Goal: Task Accomplishment & Management: Manage account settings

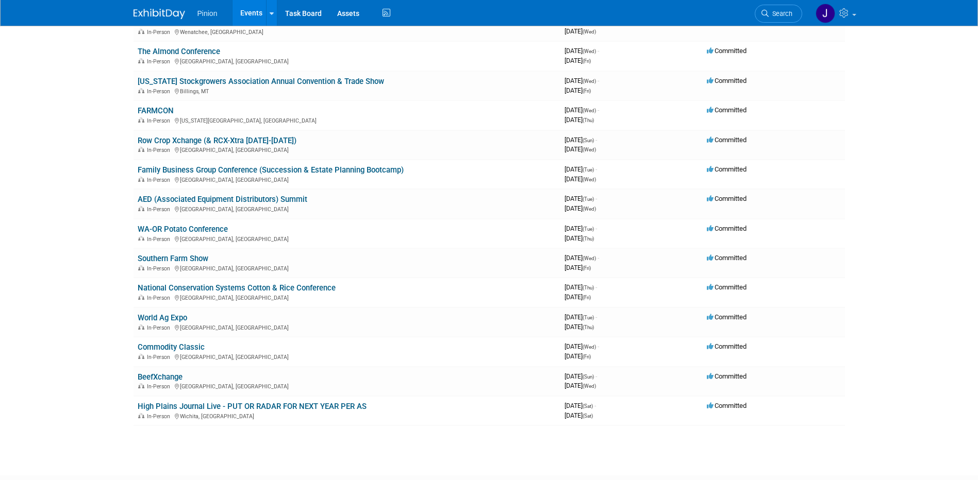
scroll to position [755, 0]
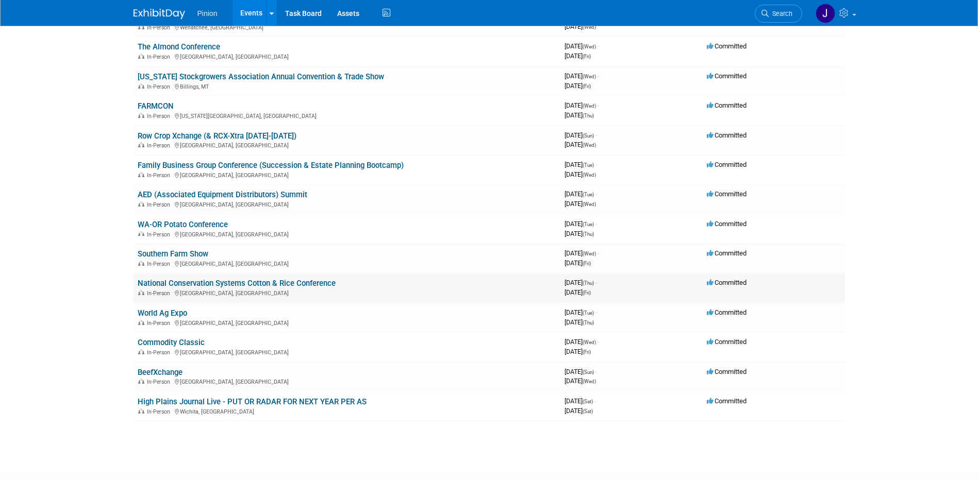
click at [285, 283] on link "National Conservation Systems Cotton & Rice Conference" at bounding box center [237, 283] width 198 height 9
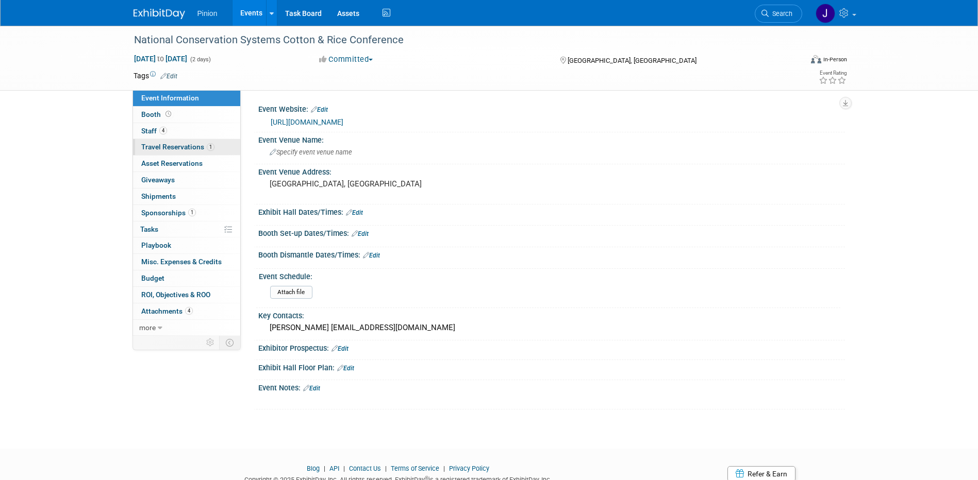
click at [177, 146] on span "Travel Reservations 1" at bounding box center [177, 147] width 73 height 8
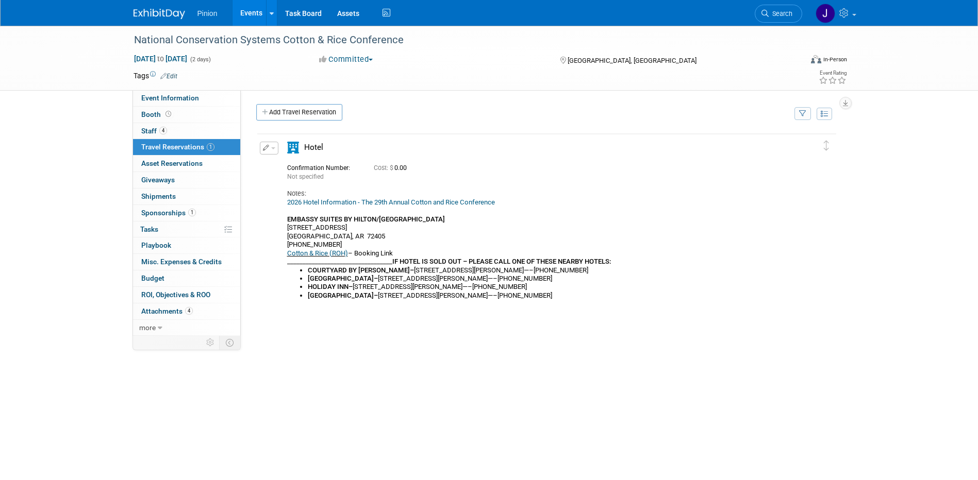
click at [272, 147] on button "button" at bounding box center [269, 148] width 19 height 13
click at [284, 167] on button "Edit Reservation" at bounding box center [303, 166] width 87 height 15
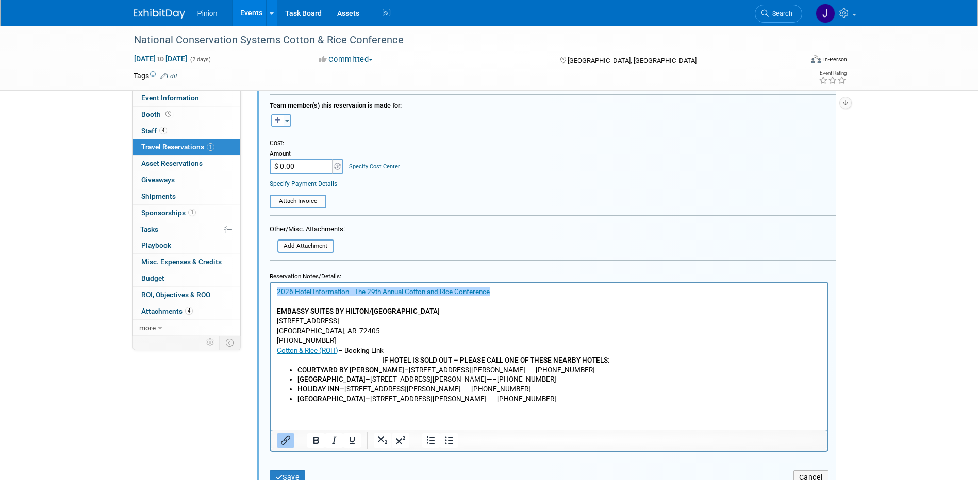
scroll to position [344, 0]
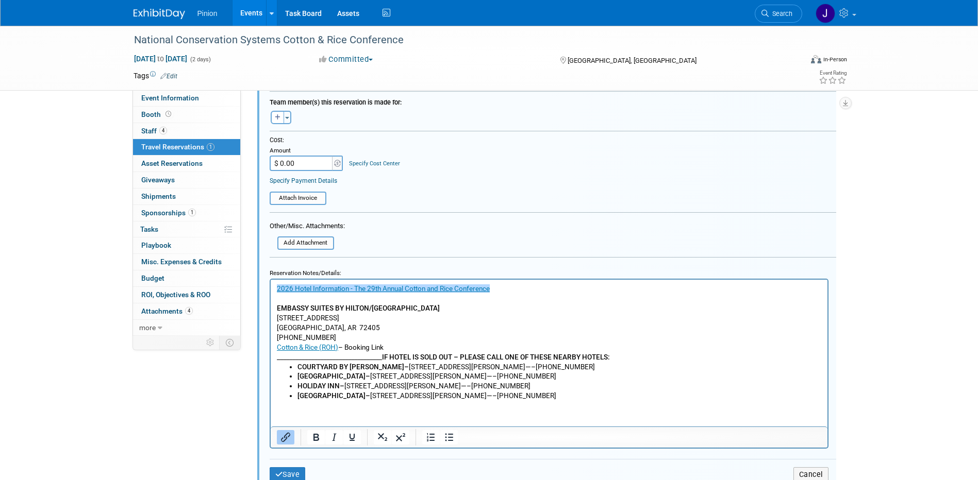
click at [277, 287] on link "﻿2026 Hotel Information - The 29th Annual Cotton and Rice Conference" at bounding box center [382, 288] width 213 height 8
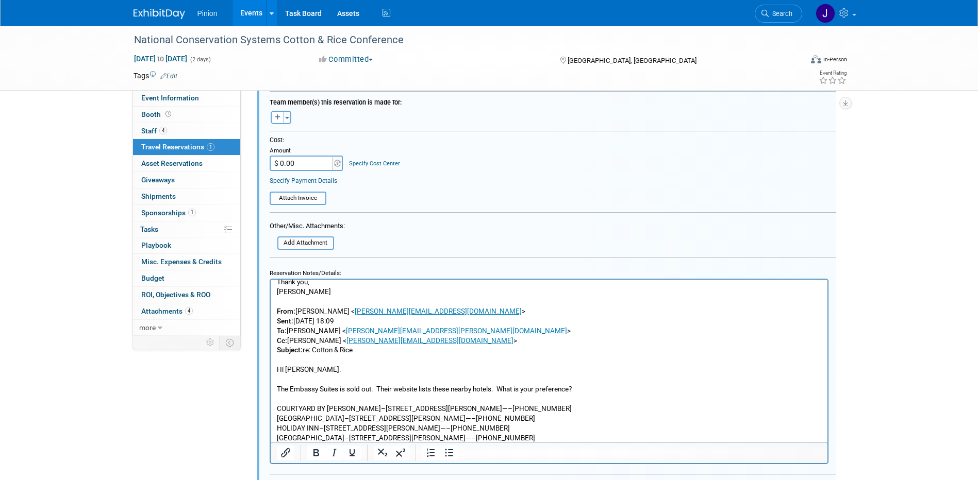
scroll to position [0, 0]
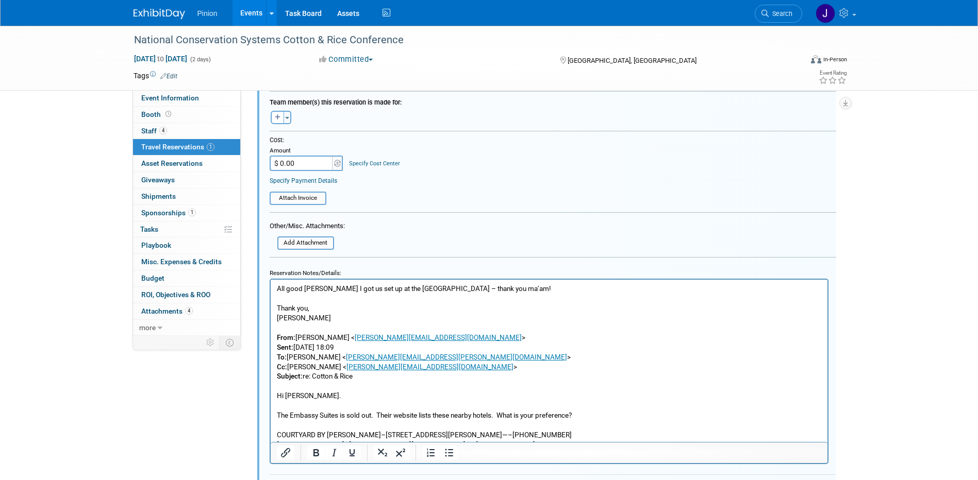
drag, startPoint x: 821, startPoint y: 345, endPoint x: 1071, endPoint y: 560, distance: 329.3
drag, startPoint x: 449, startPoint y: 287, endPoint x: 407, endPoint y: 287, distance: 42.8
click at [407, 287] on p "All good Jennifer I got us set up at the Hilton Garden Inn – thank you ma’am!" at bounding box center [548, 288] width 545 height 10
click at [433, 288] on p "All good Jennifer I got us set up at the Hilton Garden Inn – thank you ma’am!" at bounding box center [548, 288] width 545 height 10
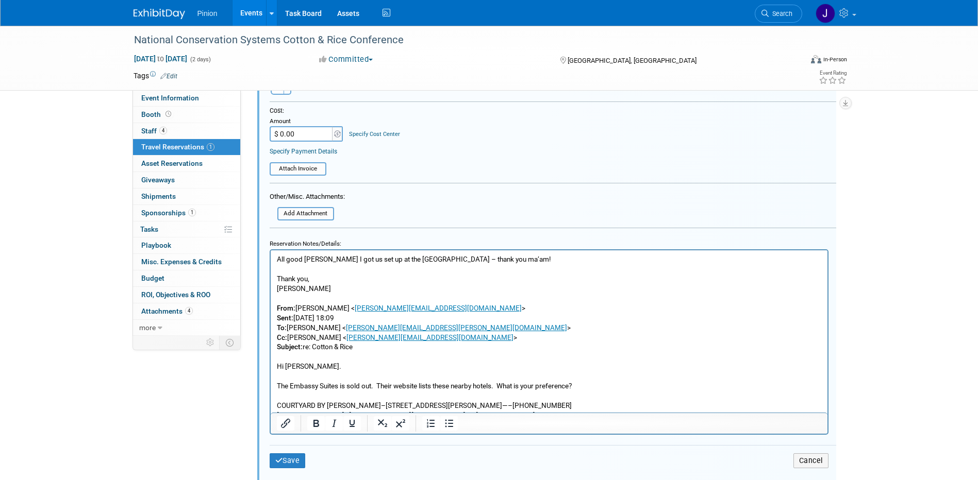
scroll to position [493, 0]
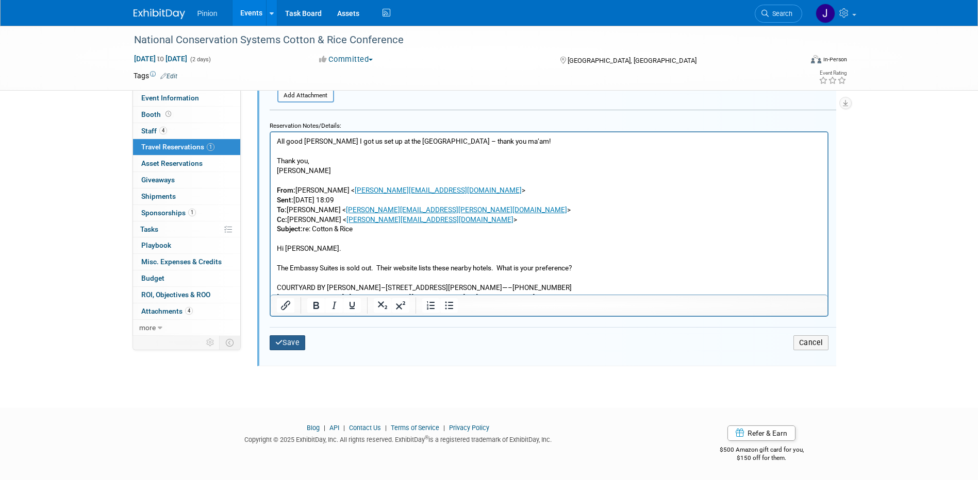
click at [289, 342] on button "Save" at bounding box center [288, 342] width 36 height 15
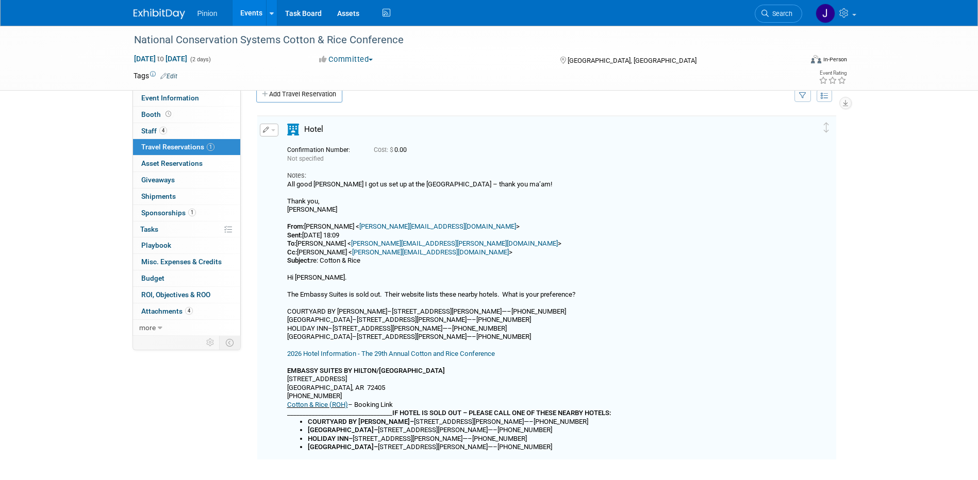
scroll to position [0, 0]
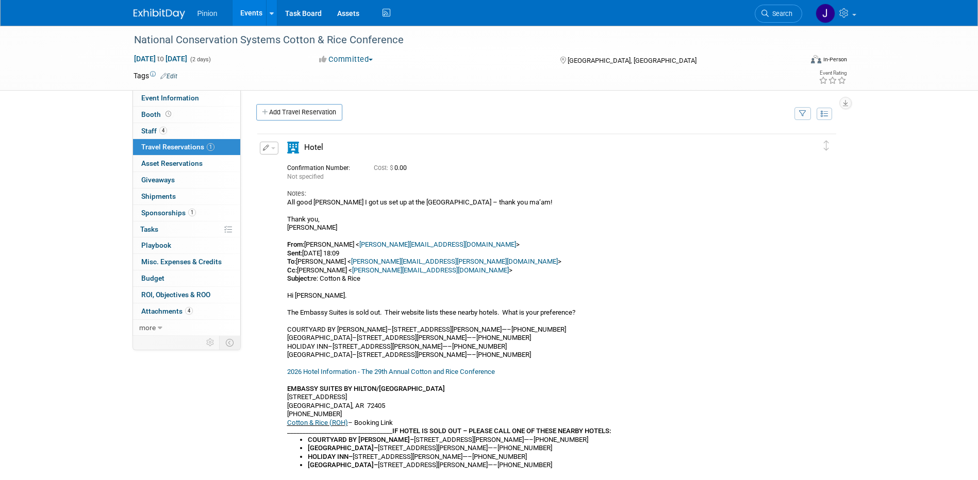
click at [271, 151] on button "button" at bounding box center [269, 148] width 19 height 13
click at [289, 164] on button "Edit Reservation" at bounding box center [303, 166] width 87 height 15
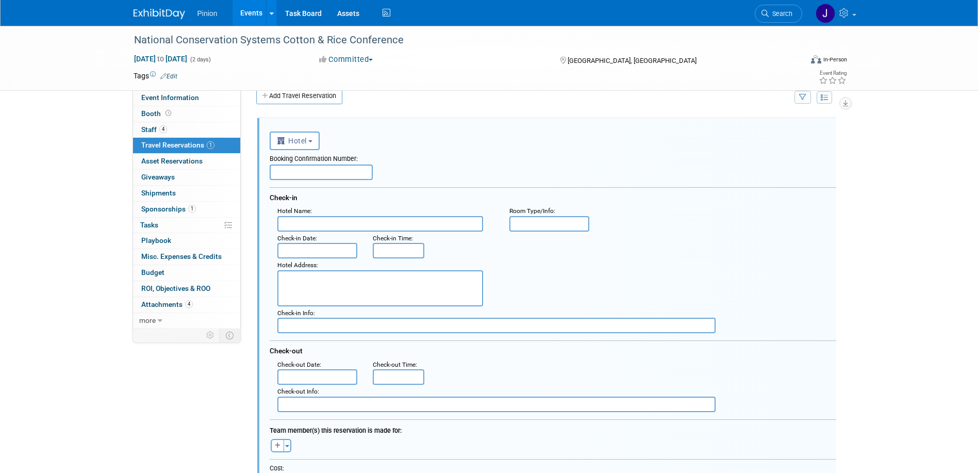
scroll to position [18, 0]
click at [311, 224] on input "text" at bounding box center [380, 221] width 206 height 15
type input "Hilton Garden Inn"
click at [338, 250] on input "text" at bounding box center [317, 248] width 80 height 15
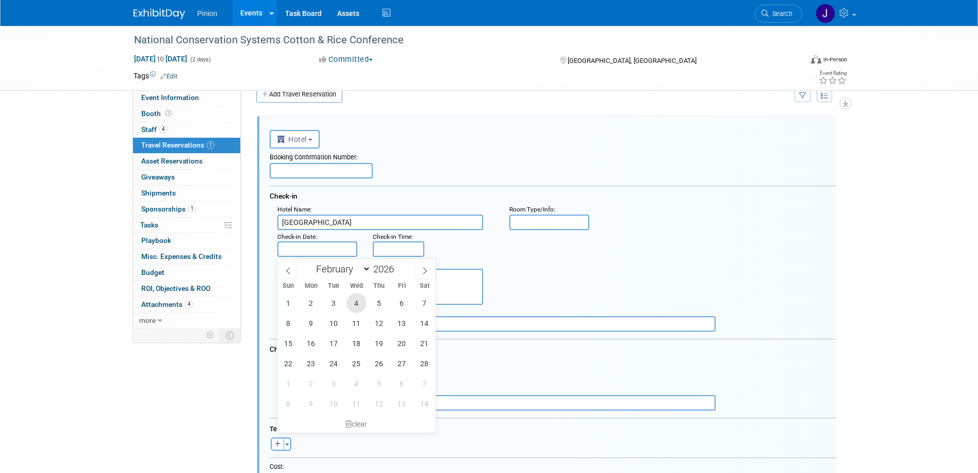
click at [355, 302] on span "4" at bounding box center [356, 303] width 20 height 20
type input "Feb 4, 2026"
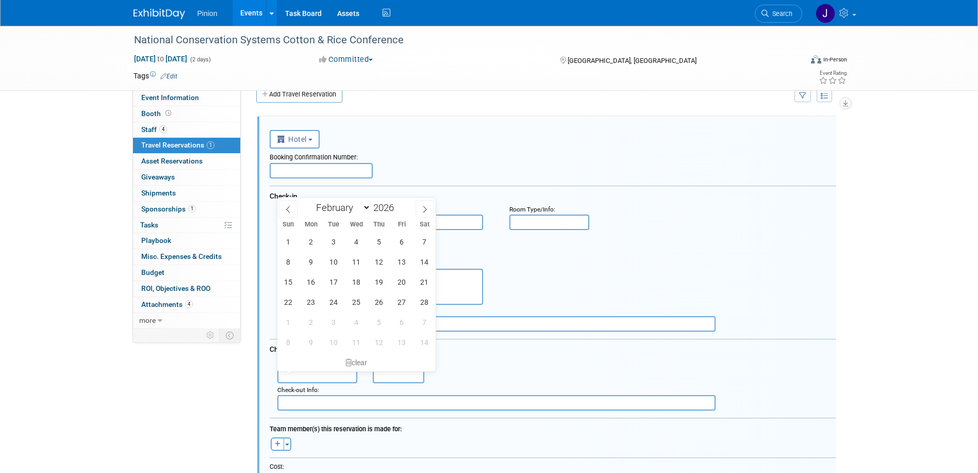
click at [304, 376] on input "text" at bounding box center [317, 374] width 80 height 15
click at [411, 243] on span "6" at bounding box center [402, 241] width 20 height 20
type input "Feb 6, 2026"
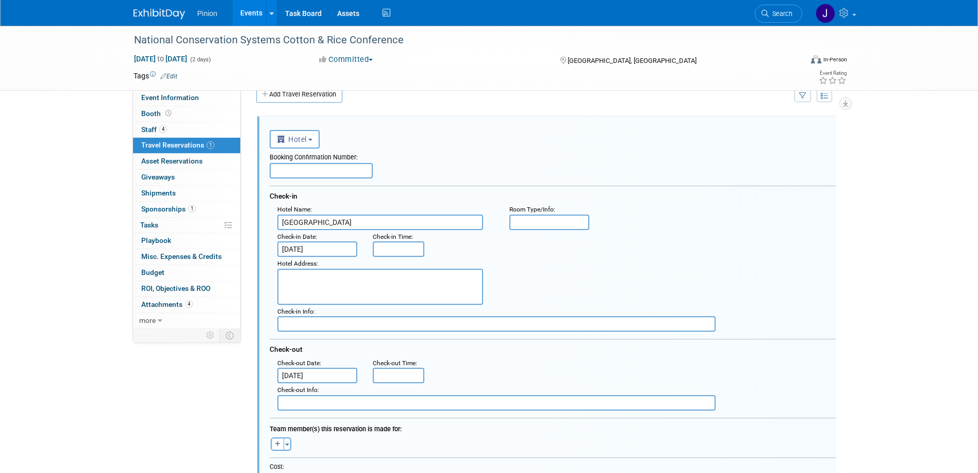
drag, startPoint x: 975, startPoint y: 177, endPoint x: 773, endPoint y: 154, distance: 203.8
click at [977, 142] on html "Pinion Events Add Event Bulk Upload Events Shareable Event Boards Recently View…" at bounding box center [489, 218] width 978 height 473
click at [291, 178] on input "text" at bounding box center [321, 170] width 103 height 15
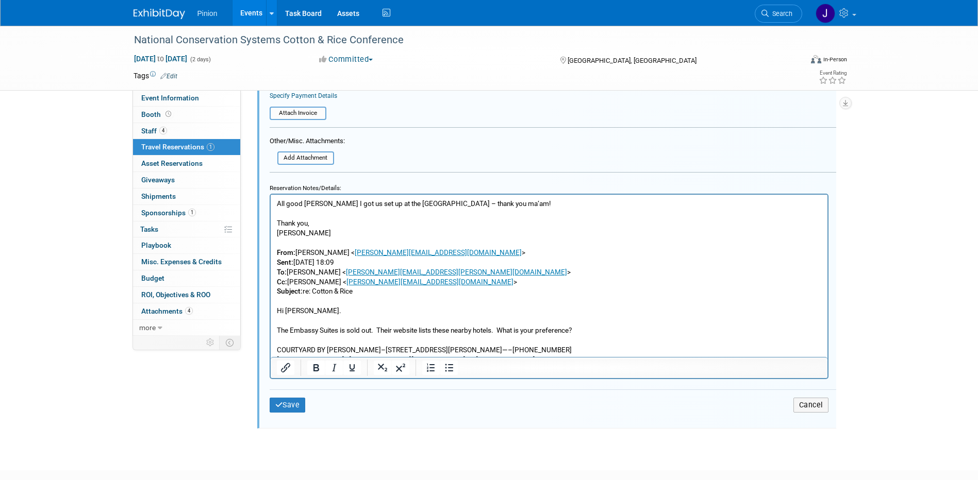
scroll to position [440, 0]
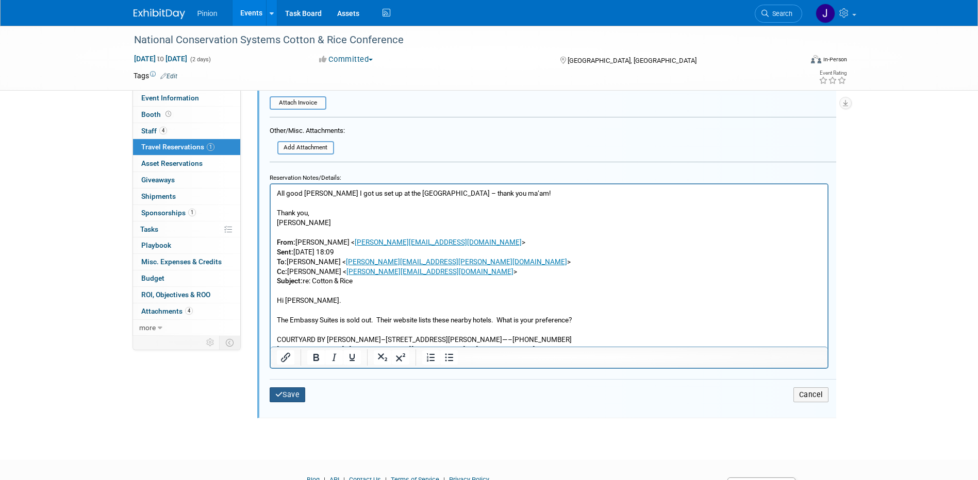
type input "Tim booked the rooms"
click at [294, 399] on button "Save" at bounding box center [288, 395] width 36 height 15
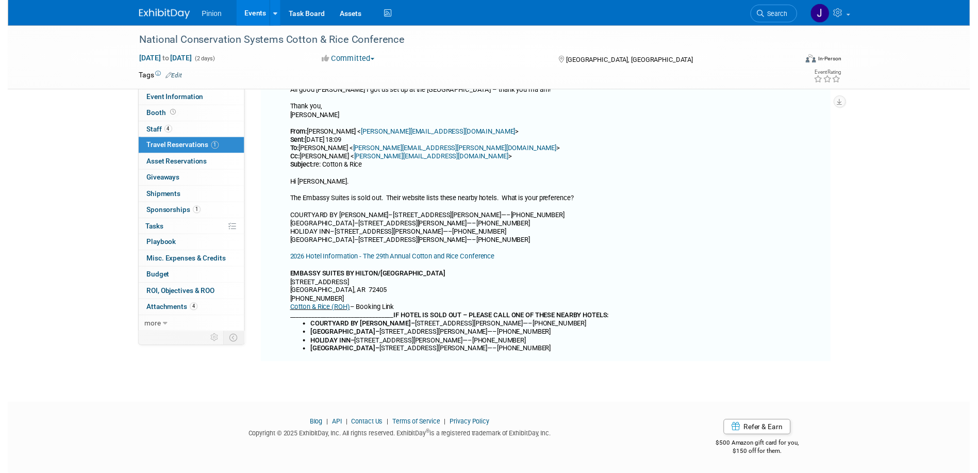
scroll to position [18, 0]
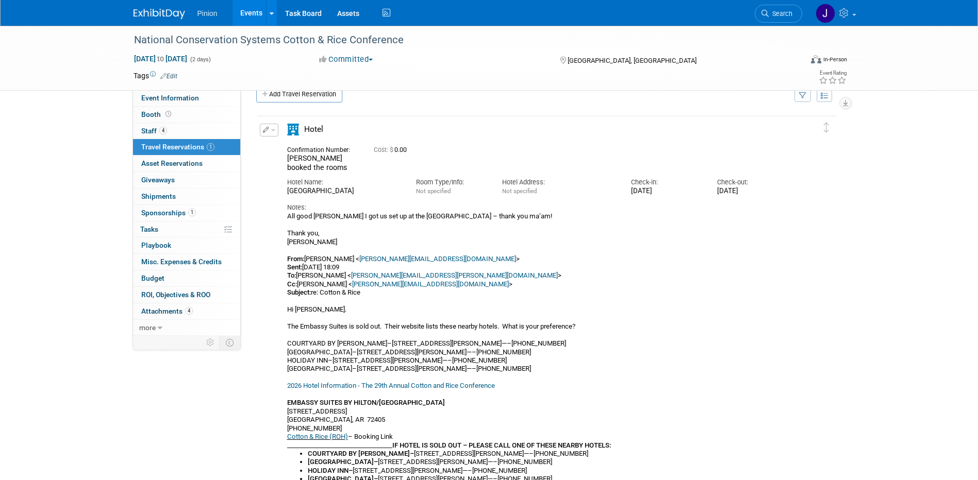
click at [273, 132] on button "button" at bounding box center [269, 130] width 19 height 13
click at [288, 147] on button "Edit Reservation" at bounding box center [303, 148] width 87 height 15
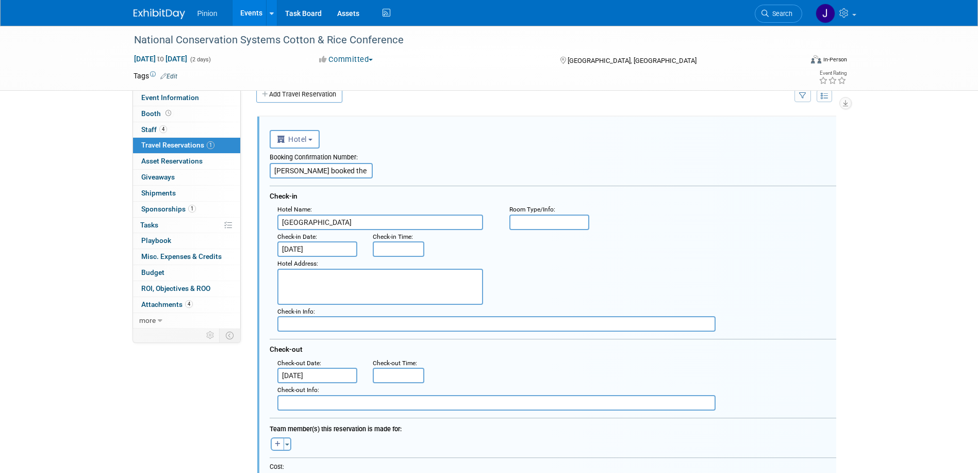
scroll to position [0, 0]
click at [328, 174] on input "Tim booked the rooms" at bounding box center [321, 170] width 103 height 15
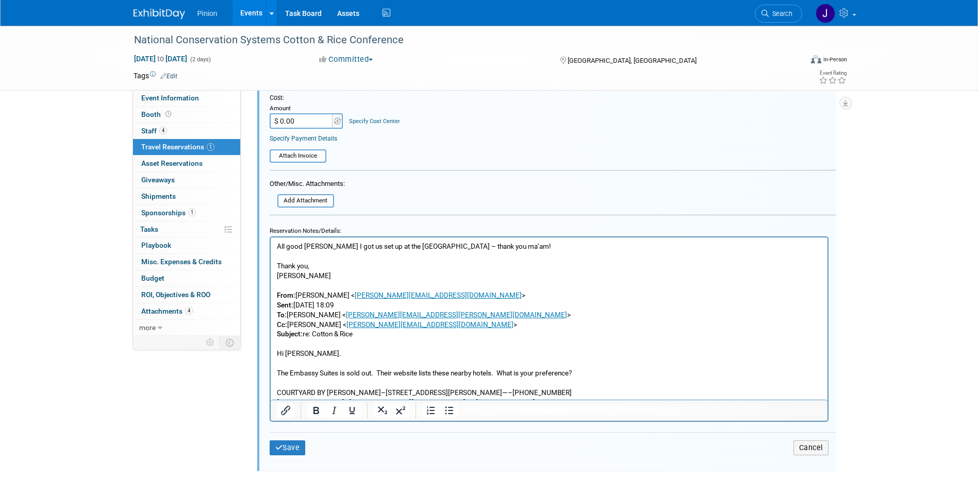
scroll to position [471, 0]
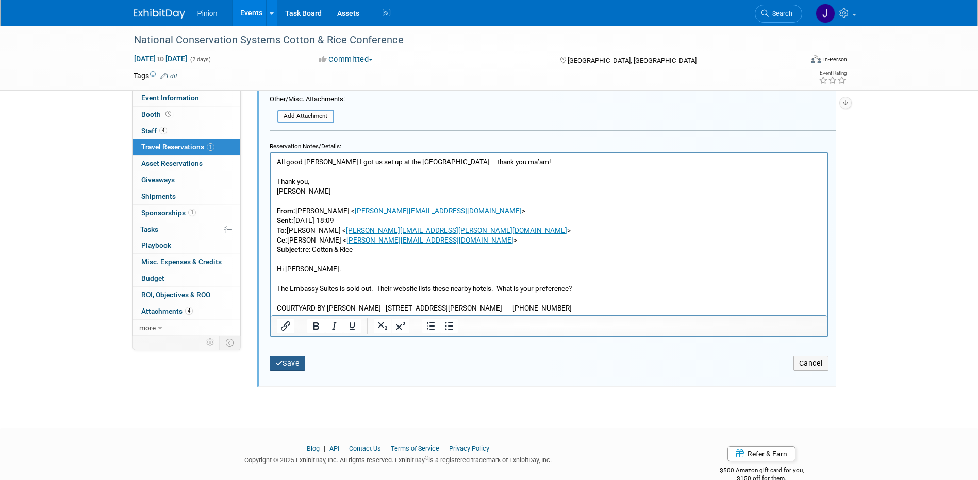
type input "Tim booked the hotel rooms"
click at [299, 359] on button "Save" at bounding box center [288, 363] width 36 height 15
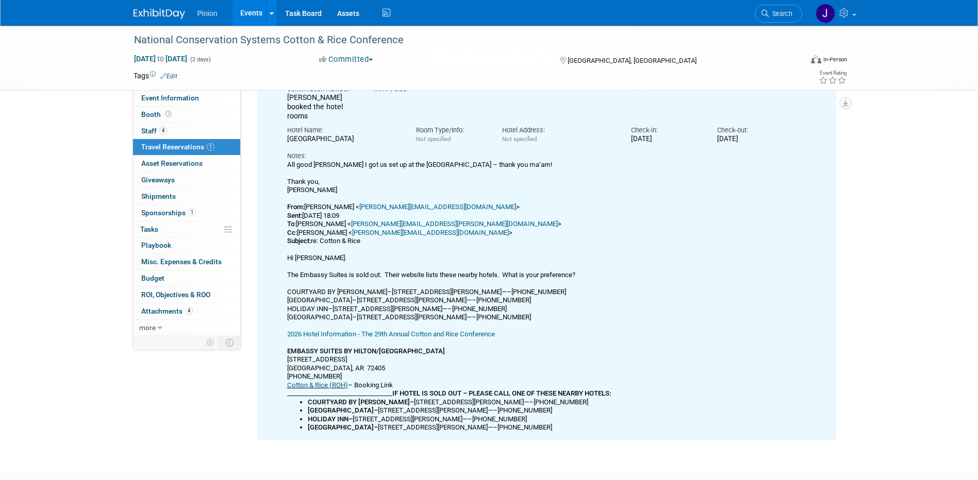
scroll to position [18, 0]
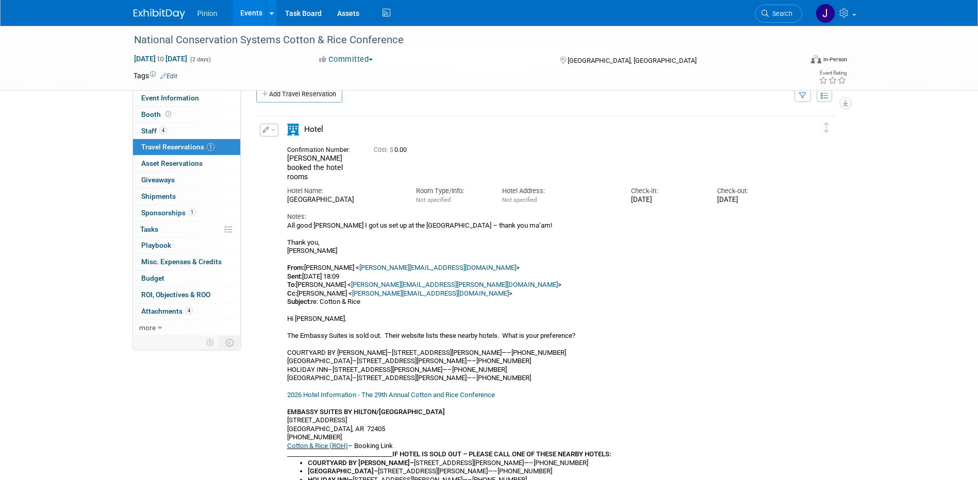
click at [155, 14] on img at bounding box center [159, 14] width 52 height 10
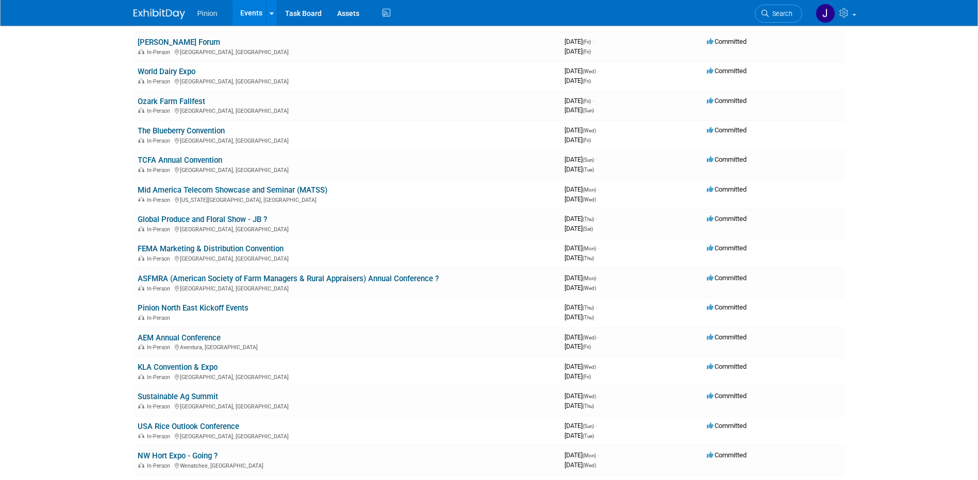
scroll to position [318, 0]
click at [198, 425] on link "USA Rice Outlook Conference" at bounding box center [189, 424] width 102 height 9
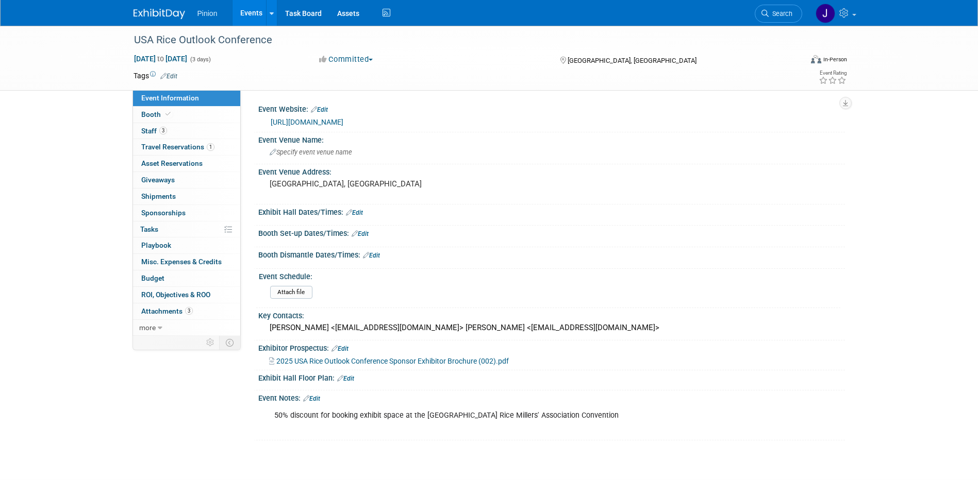
click at [301, 122] on link "https://www.usarice.com/news-and-events/meetings-events/usa-rice-outlook-confer…" at bounding box center [307, 122] width 73 height 8
click at [176, 211] on span "Sponsorships 0" at bounding box center [163, 213] width 44 height 8
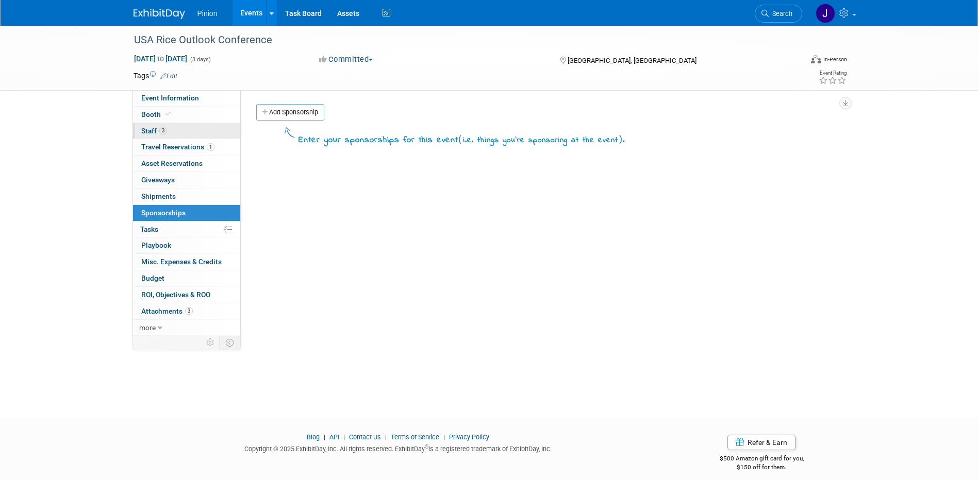
click at [169, 128] on link "3 Staff 3" at bounding box center [186, 131] width 107 height 16
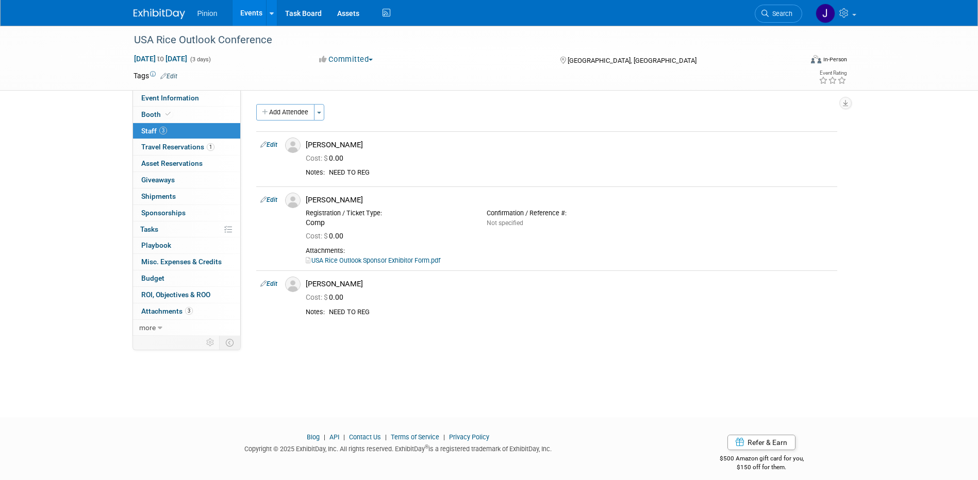
click at [171, 12] on img at bounding box center [159, 14] width 52 height 10
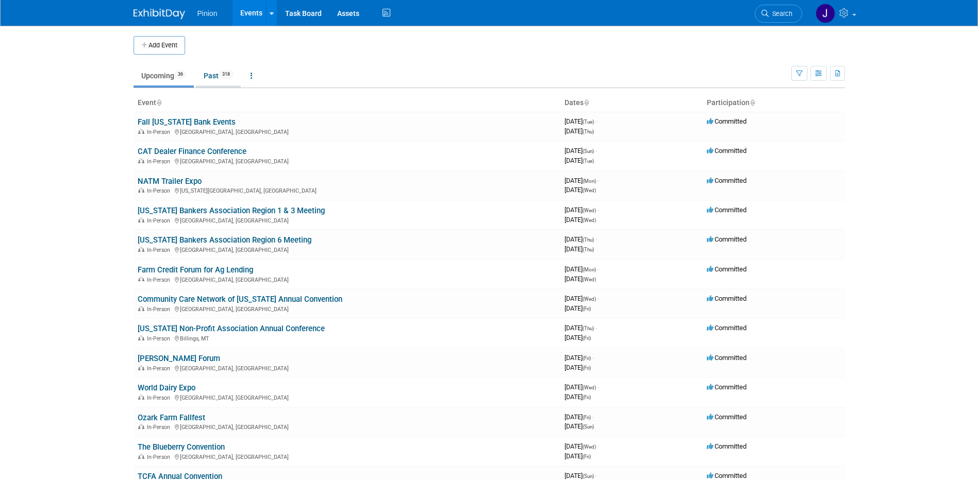
click at [216, 73] on link "Past 318" at bounding box center [218, 76] width 45 height 20
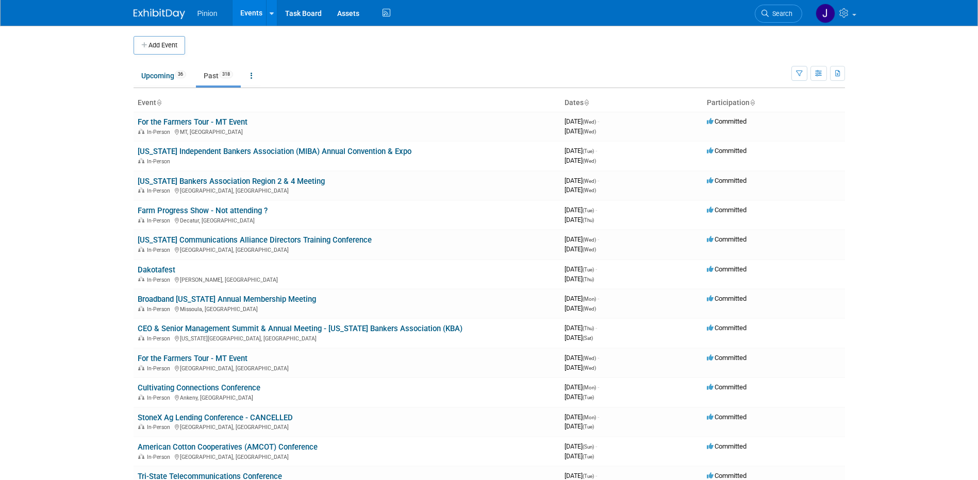
click at [160, 102] on icon at bounding box center [158, 103] width 5 height 7
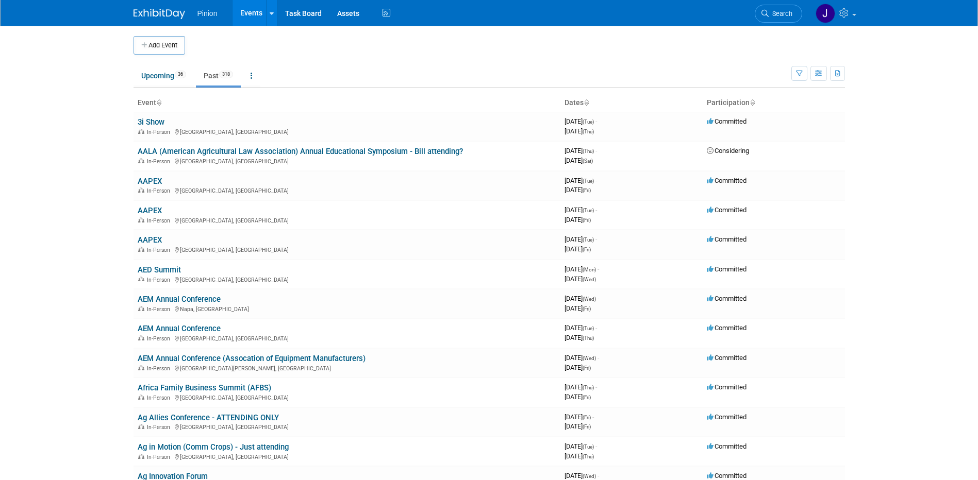
click at [160, 102] on icon at bounding box center [158, 103] width 5 height 7
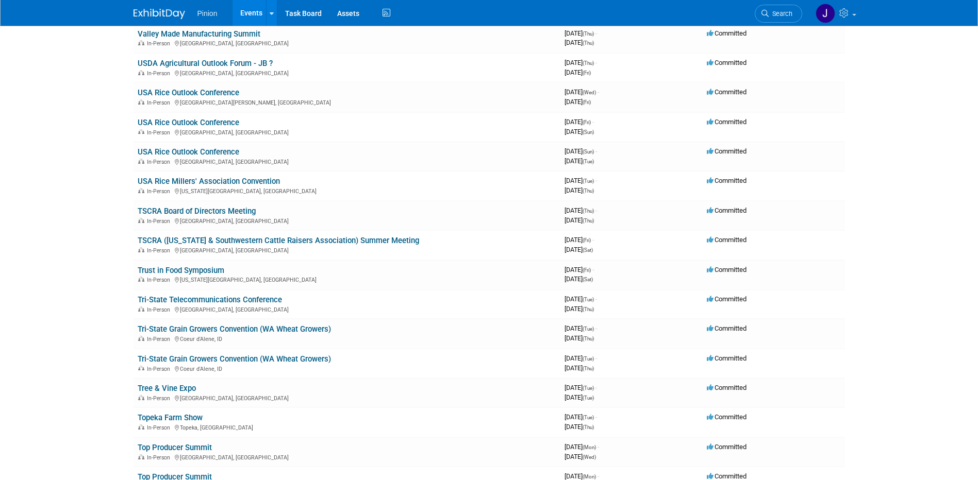
scroll to position [610, 0]
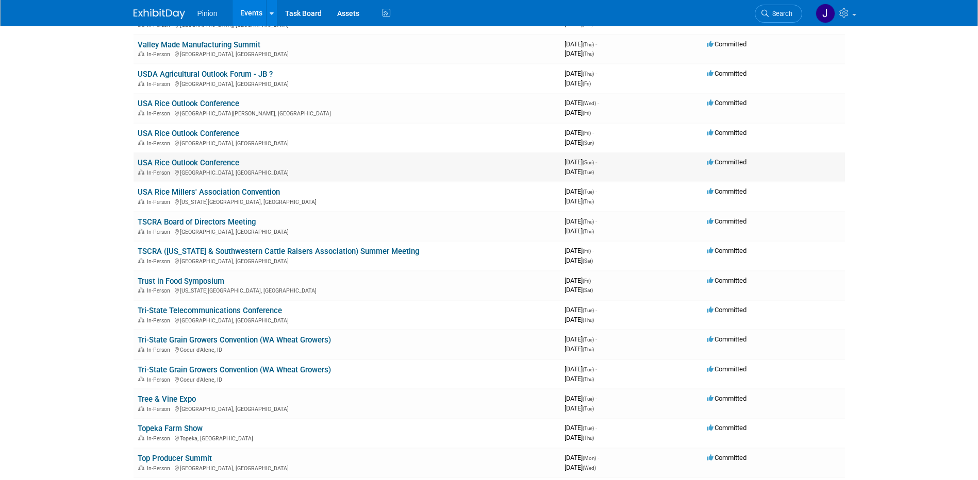
click at [178, 162] on link "USA Rice Outlook Conference" at bounding box center [189, 162] width 102 height 9
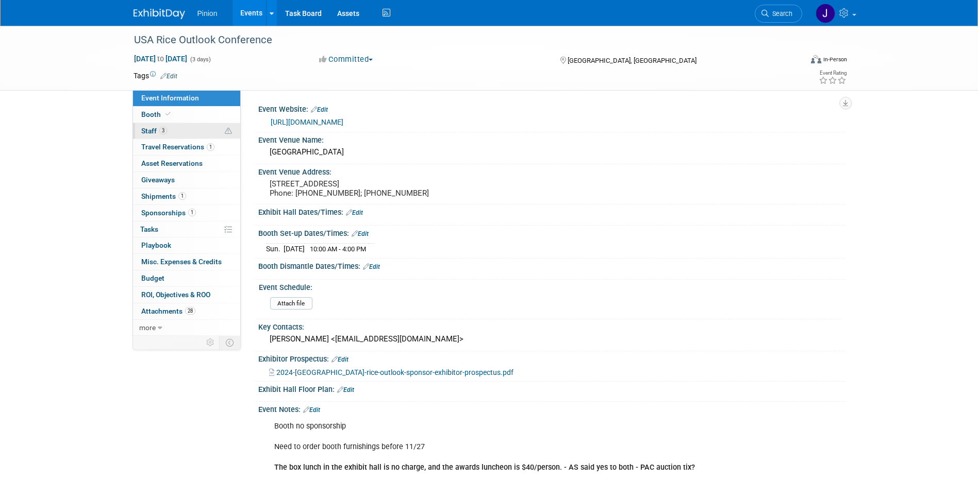
click at [166, 131] on span "3" at bounding box center [163, 131] width 8 height 8
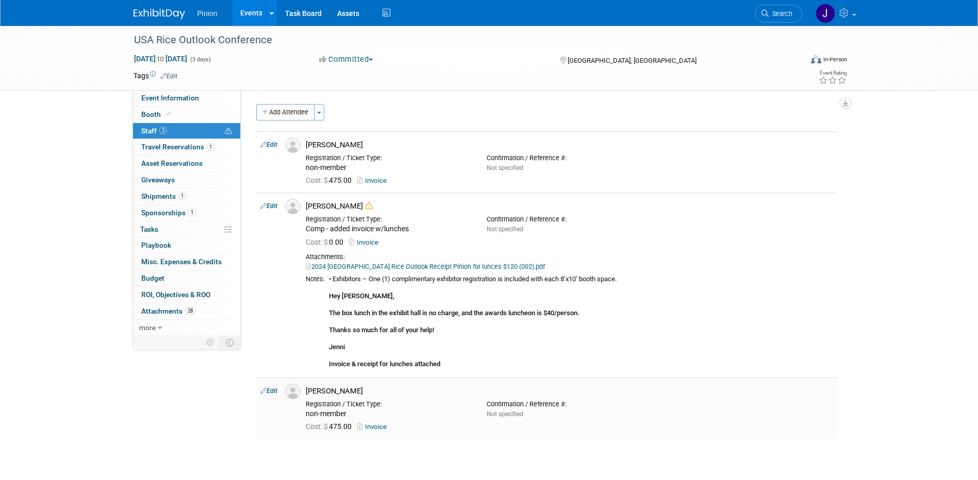
click at [378, 424] on link "Invoice" at bounding box center [373, 427] width 33 height 8
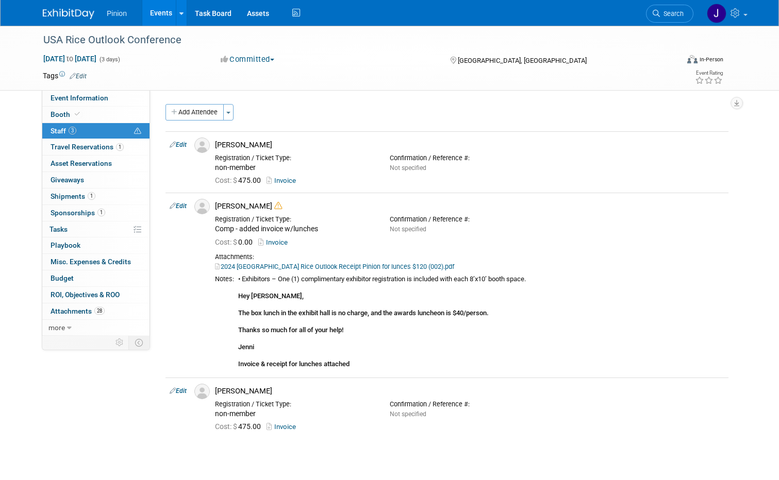
click at [81, 18] on img at bounding box center [69, 14] width 52 height 10
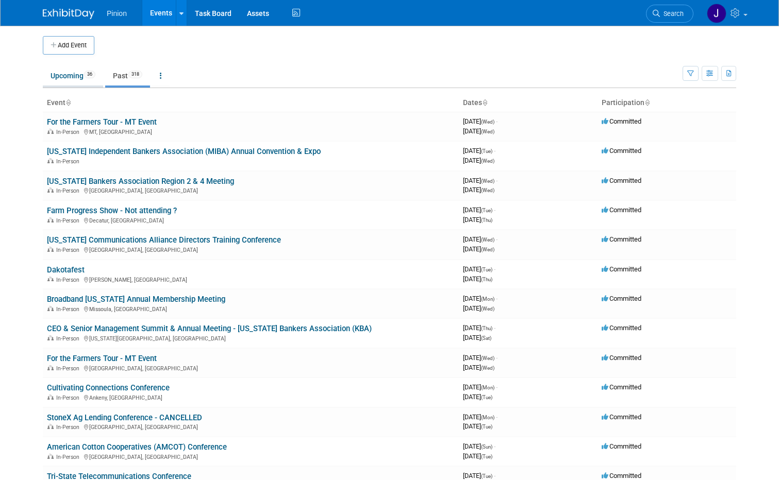
click at [70, 76] on link "Upcoming 36" at bounding box center [73, 76] width 60 height 20
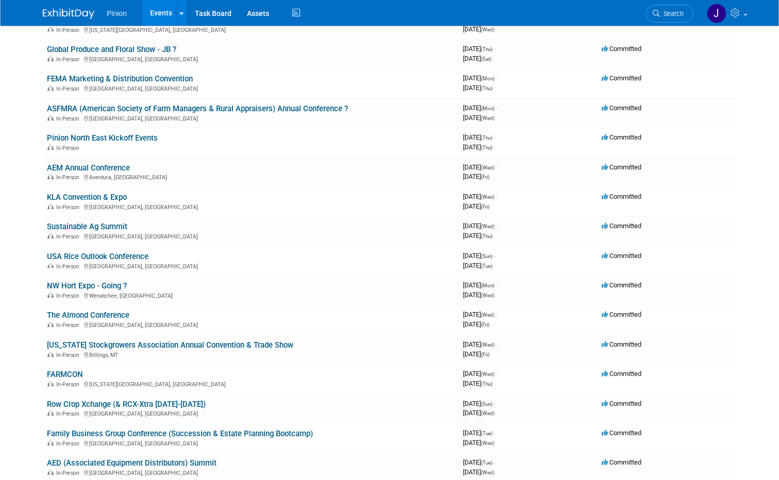
scroll to position [493, 0]
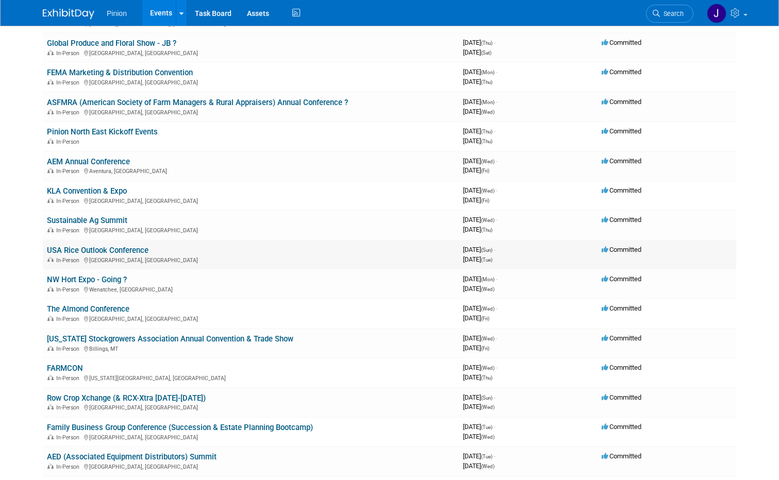
click at [126, 249] on link "USA Rice Outlook Conference" at bounding box center [98, 250] width 102 height 9
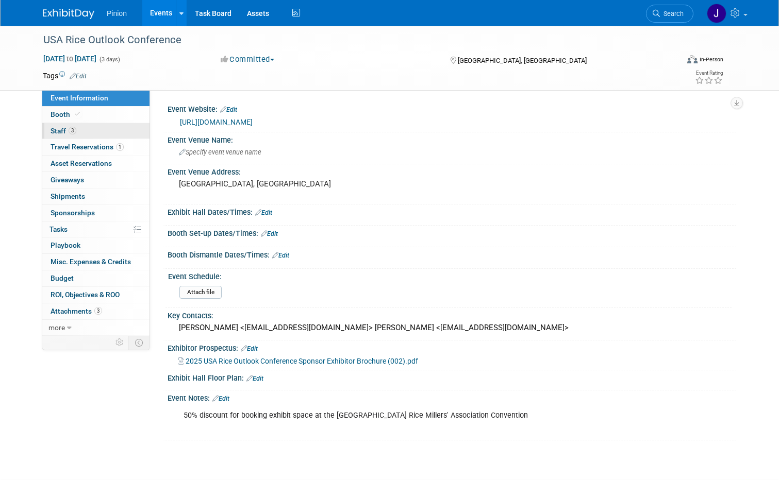
click at [54, 132] on span "Staff 3" at bounding box center [64, 131] width 26 height 8
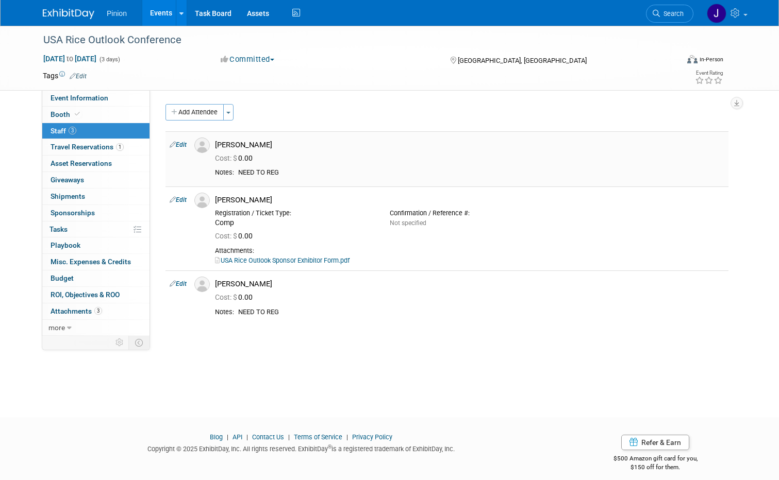
click at [178, 143] on link "Edit" at bounding box center [178, 144] width 17 height 7
select select "1b7c4474-dce2-43e1-91bd-c534265acb73"
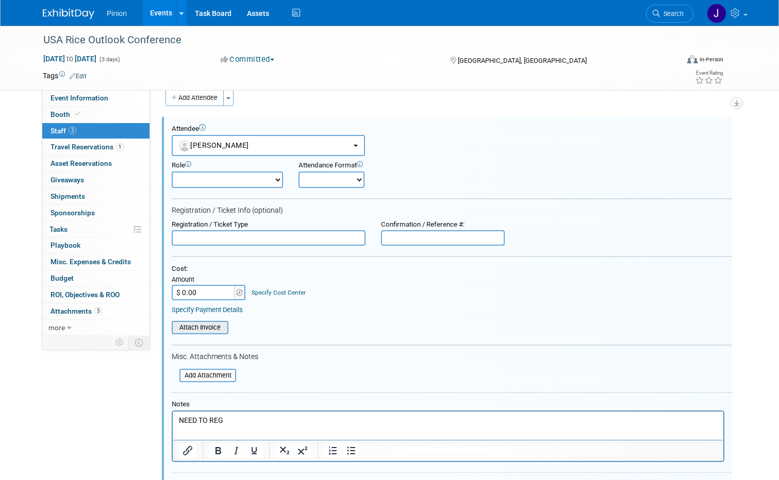
click at [206, 330] on input "file" at bounding box center [166, 327] width 123 height 11
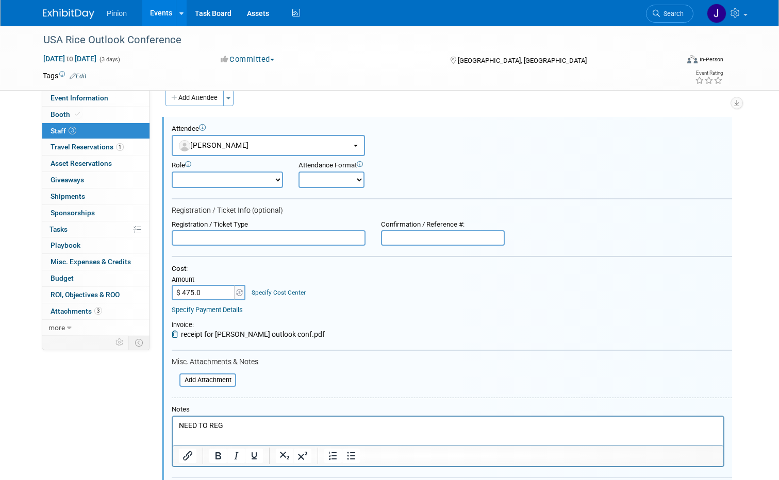
type input "$ 475.00"
click at [173, 416] on html "NEED TO REG" at bounding box center [448, 423] width 550 height 14
click at [222, 241] on input "text" at bounding box center [269, 237] width 194 height 15
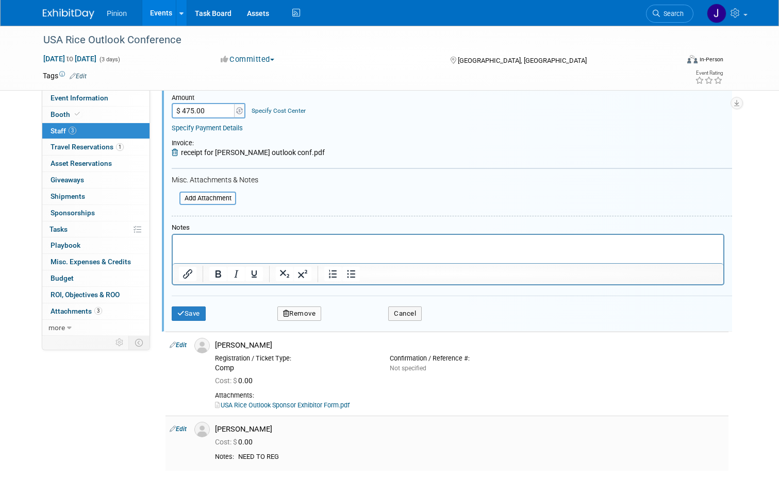
scroll to position [265, 0]
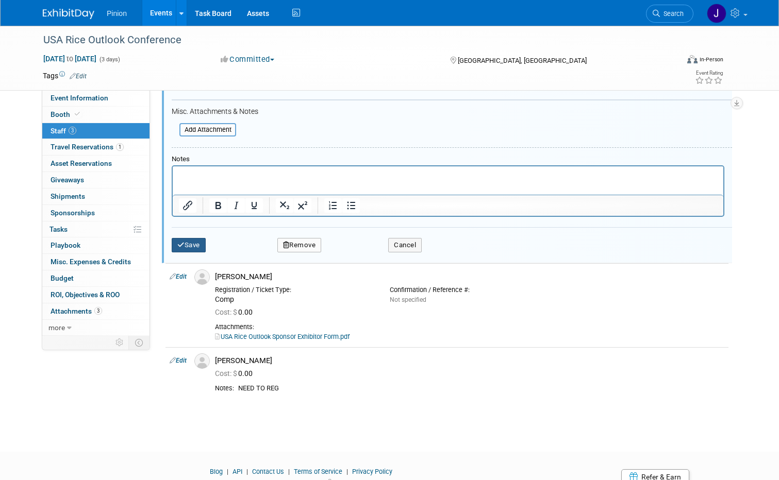
type input "Non-member"
click at [187, 242] on button "Save" at bounding box center [189, 245] width 34 height 14
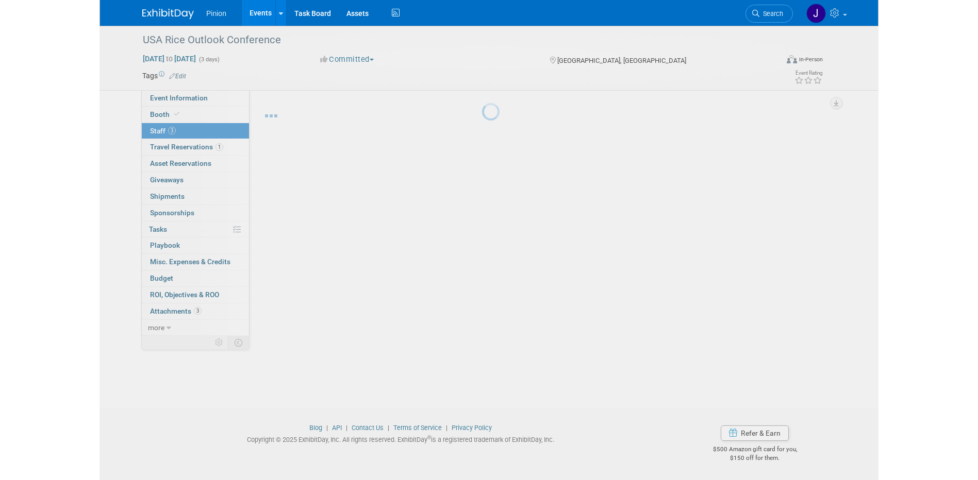
scroll to position [9, 0]
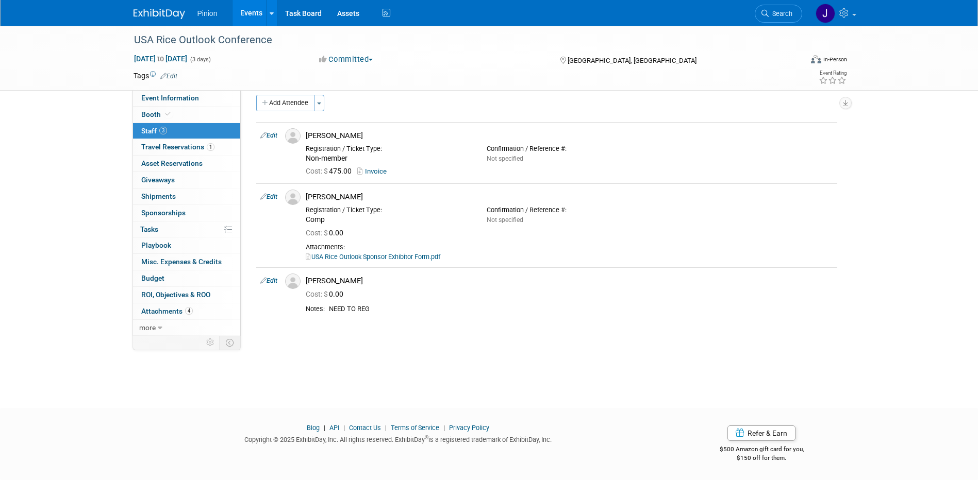
click at [274, 135] on link "Edit" at bounding box center [268, 135] width 17 height 7
select select "1b7c4474-dce2-43e1-91bd-c534265acb73"
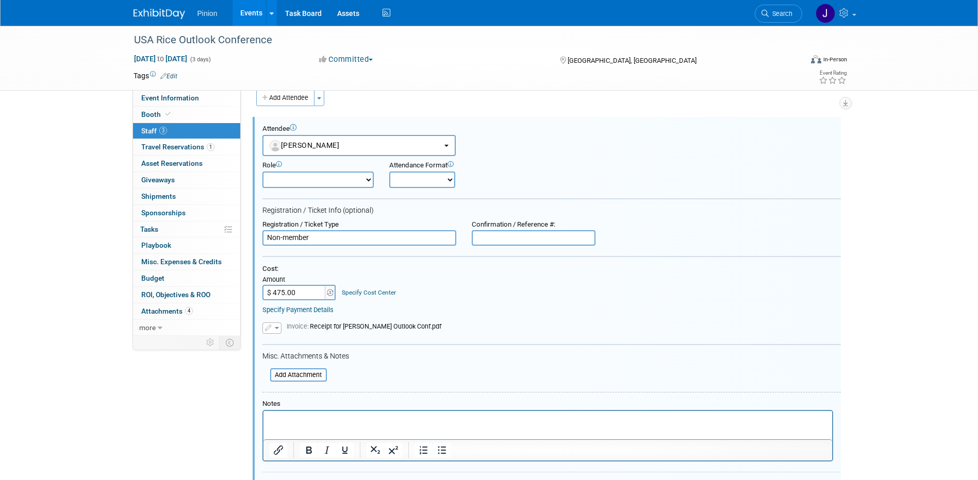
scroll to position [0, 0]
click at [314, 426] on html at bounding box center [547, 418] width 568 height 14
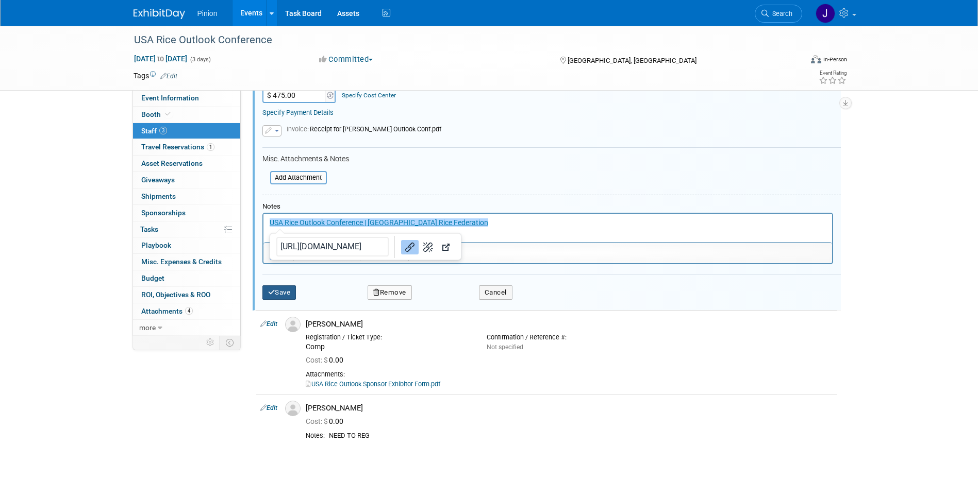
drag, startPoint x: 285, startPoint y: 291, endPoint x: 287, endPoint y: 229, distance: 61.4
click at [285, 291] on button "Save" at bounding box center [279, 292] width 34 height 14
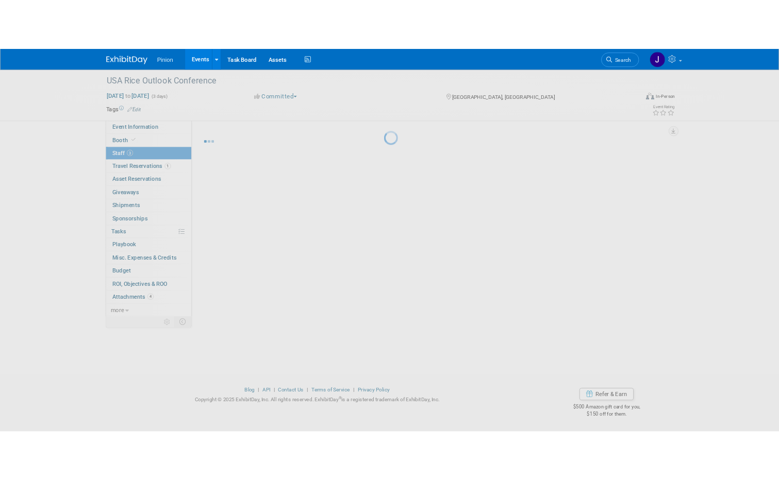
scroll to position [9, 0]
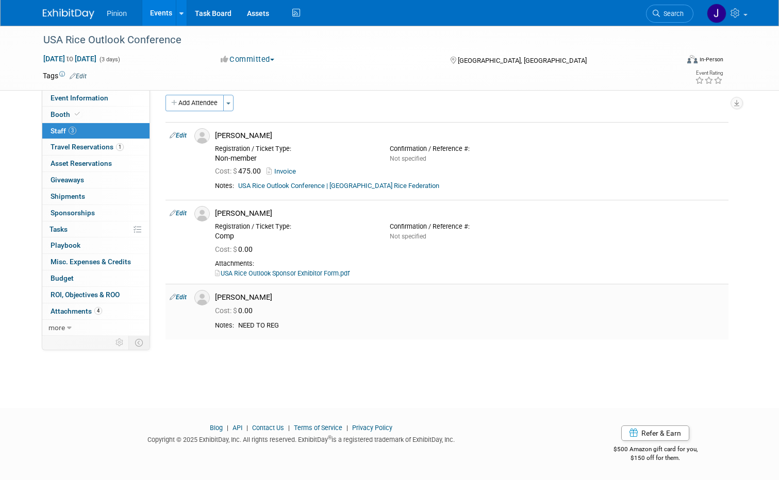
click at [176, 299] on link "Edit" at bounding box center [178, 297] width 17 height 7
select select "389df391-c58d-4323-ac7c-9940b4853f8e"
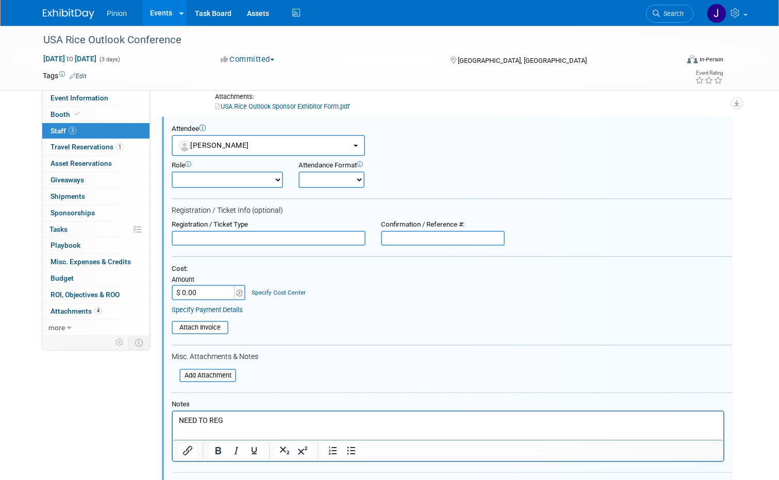
scroll to position [0, 0]
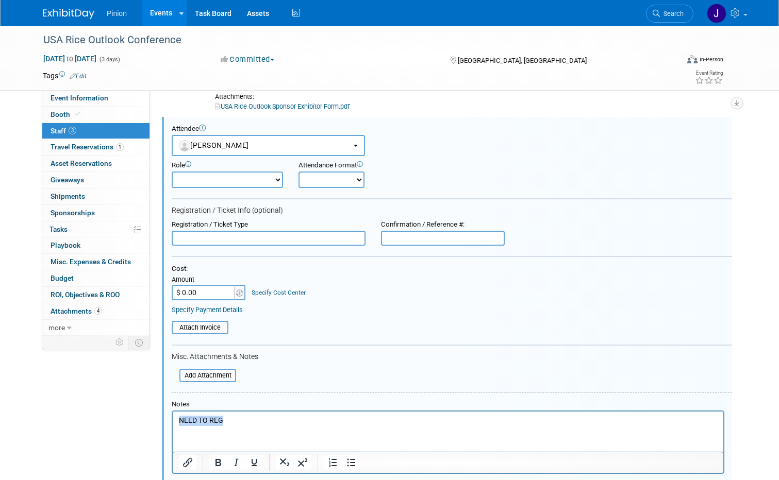
drag, startPoint x: 217, startPoint y: 419, endPoint x: 108, endPoint y: 417, distance: 109.3
click at [173, 417] on html "NEED TO REG" at bounding box center [448, 419] width 550 height 14
type input "$ 475.00"
click at [208, 329] on input "file" at bounding box center [166, 327] width 123 height 11
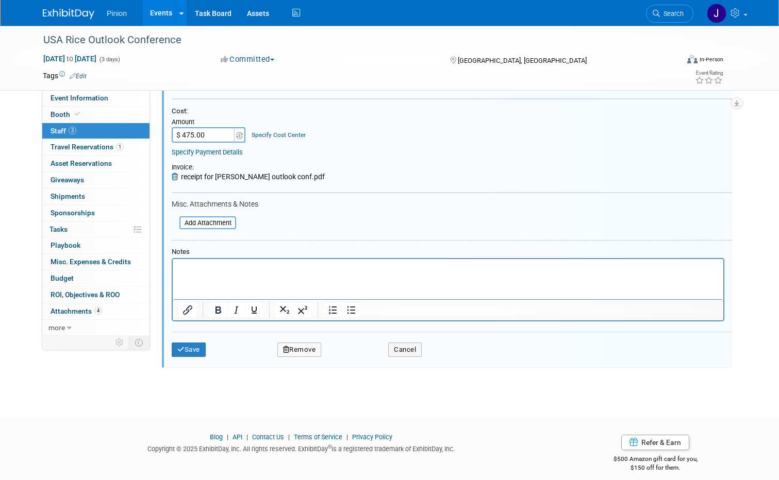
scroll to position [344, 0]
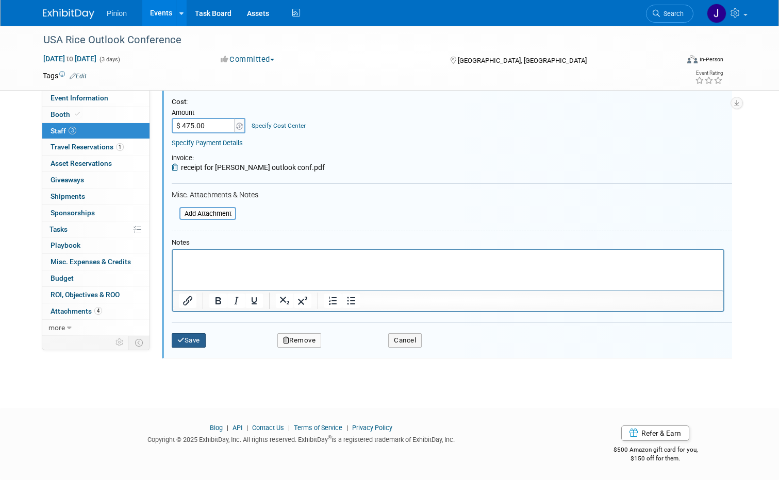
click at [188, 341] on button "Save" at bounding box center [189, 340] width 34 height 14
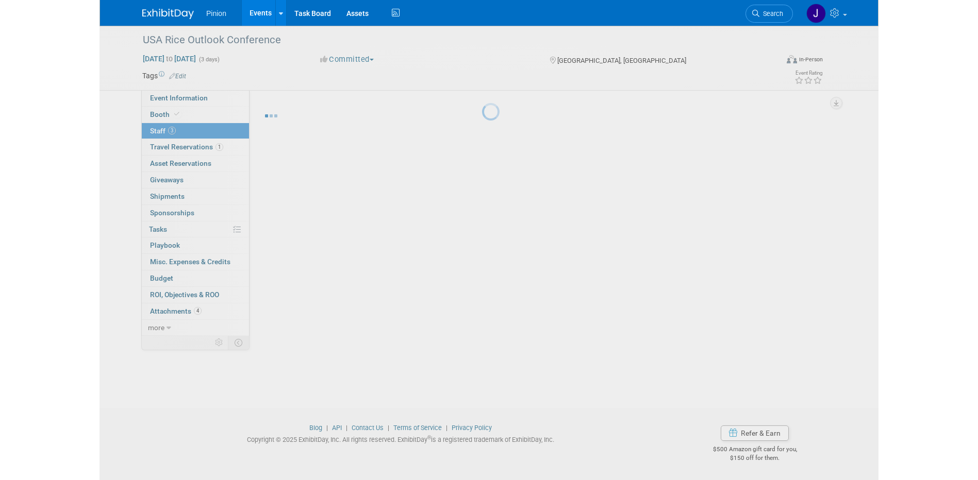
scroll to position [9, 0]
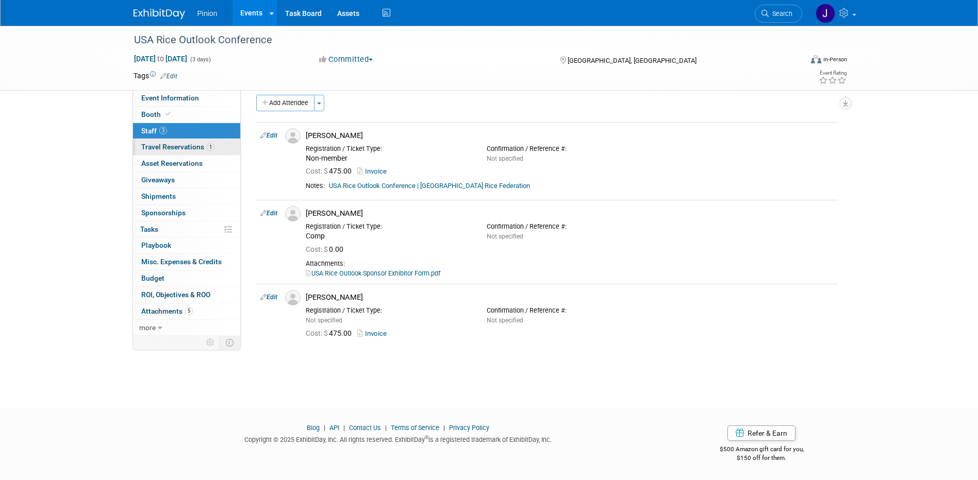
click at [179, 146] on span "Travel Reservations 1" at bounding box center [177, 147] width 73 height 8
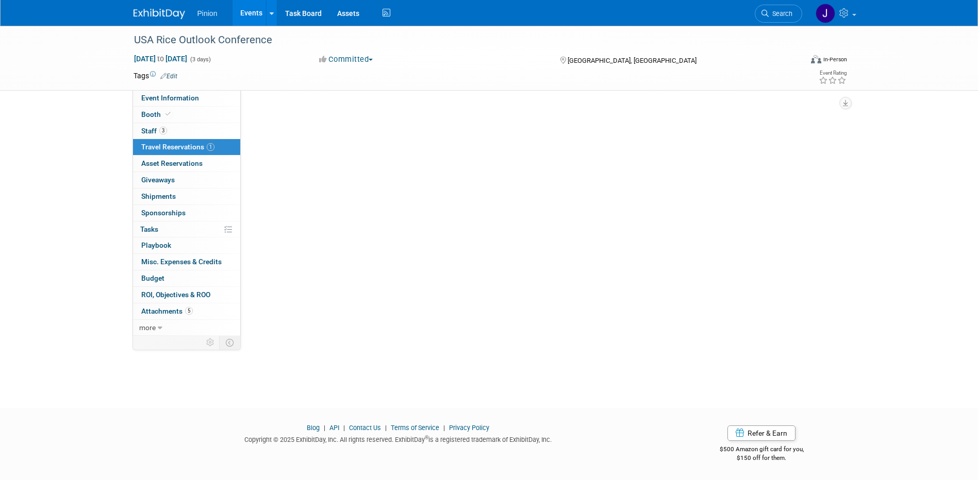
scroll to position [0, 0]
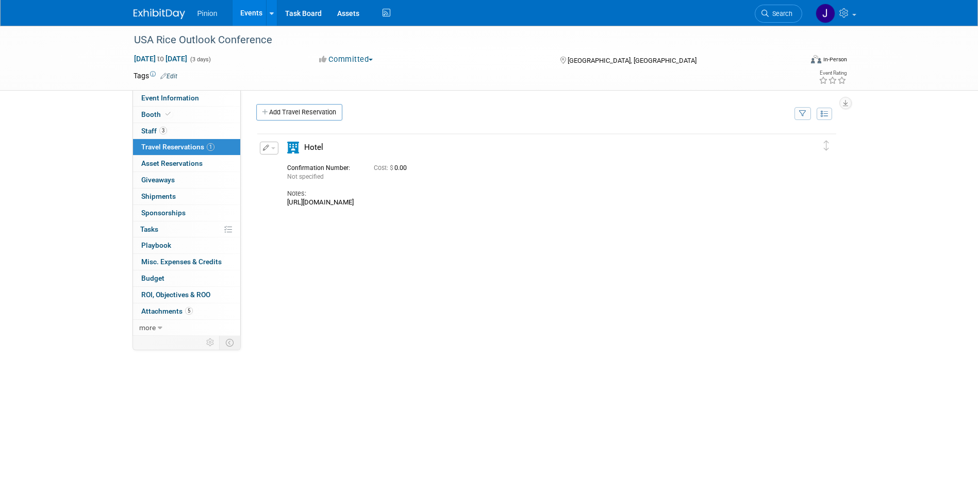
click at [274, 150] on button "button" at bounding box center [269, 148] width 19 height 13
click at [307, 165] on button "Edit Reservation" at bounding box center [303, 166] width 87 height 15
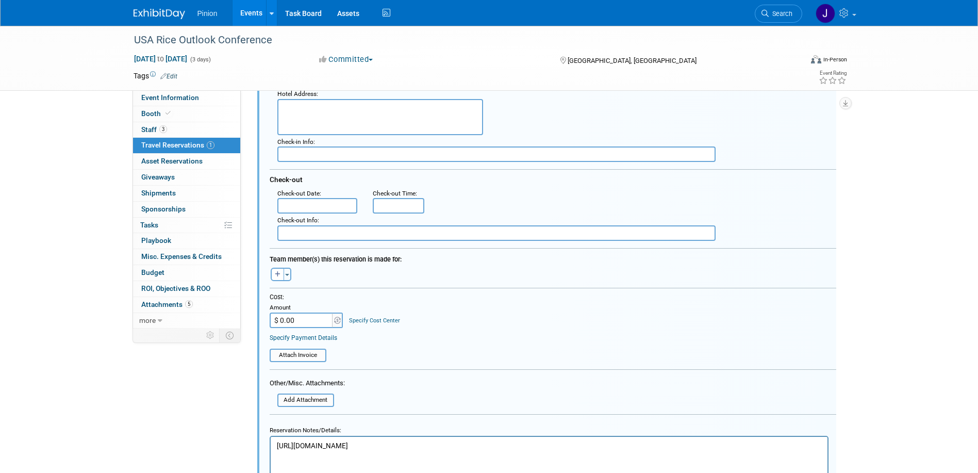
scroll to position [205, 0]
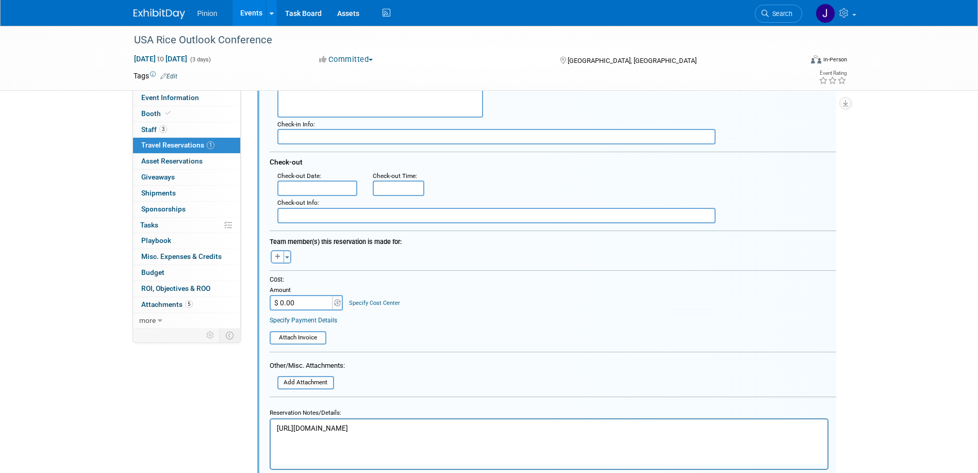
drag, startPoint x: 482, startPoint y: 429, endPoint x: 228, endPoint y: 419, distance: 254.2
click at [270, 419] on html "https://book.passkey.com/event/50950072/owner/107/home" at bounding box center [548, 425] width 557 height 14
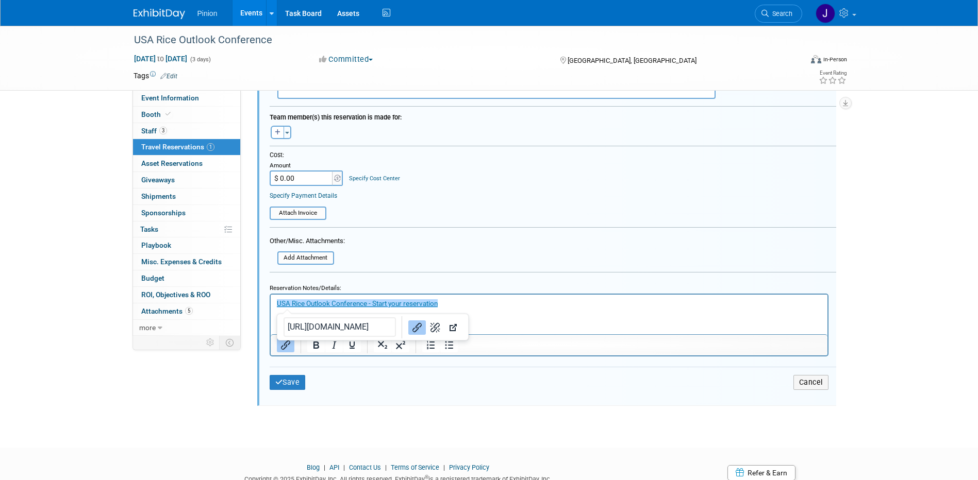
scroll to position [330, 0]
click at [294, 386] on button "Save" at bounding box center [288, 381] width 36 height 15
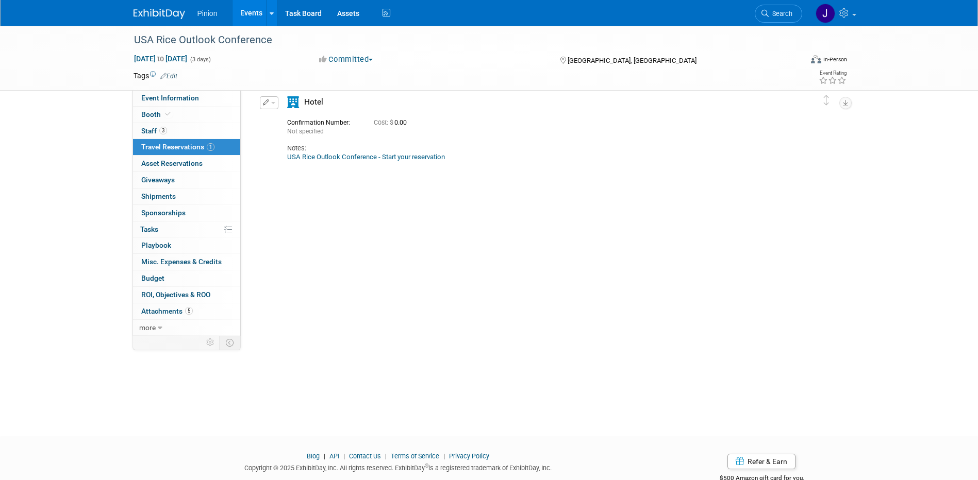
scroll to position [18, 0]
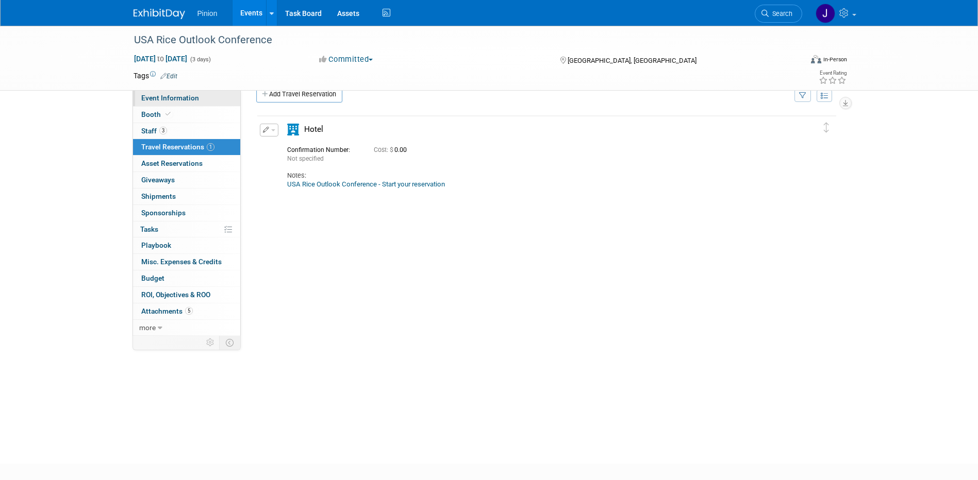
drag, startPoint x: 177, startPoint y: 95, endPoint x: 187, endPoint y: 104, distance: 12.4
click at [177, 95] on span "Event Information" at bounding box center [170, 98] width 58 height 8
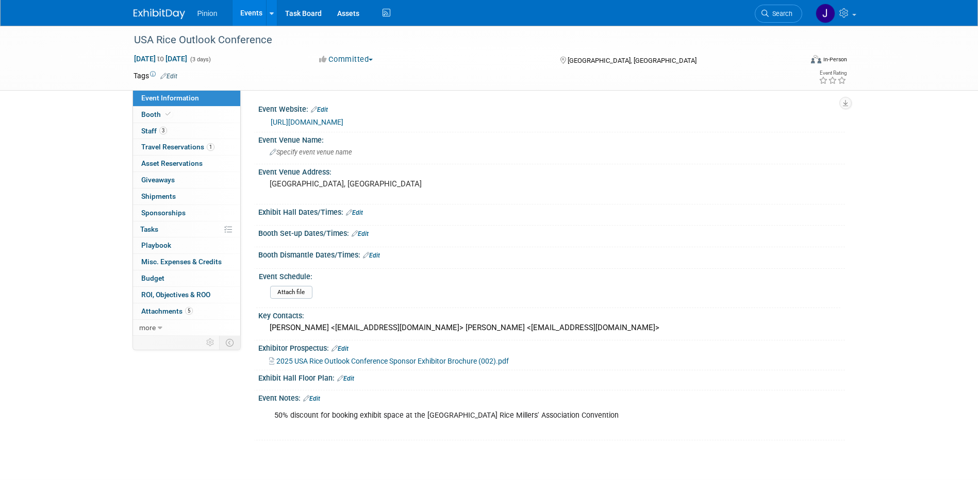
click at [313, 121] on link "https://www.usarice.com/news-and-events/meetings-events/usa-rice-outlook-confer…" at bounding box center [307, 122] width 73 height 8
drag, startPoint x: 176, startPoint y: 9, endPoint x: 183, endPoint y: 10, distance: 7.3
click at [176, 9] on img at bounding box center [159, 14] width 52 height 10
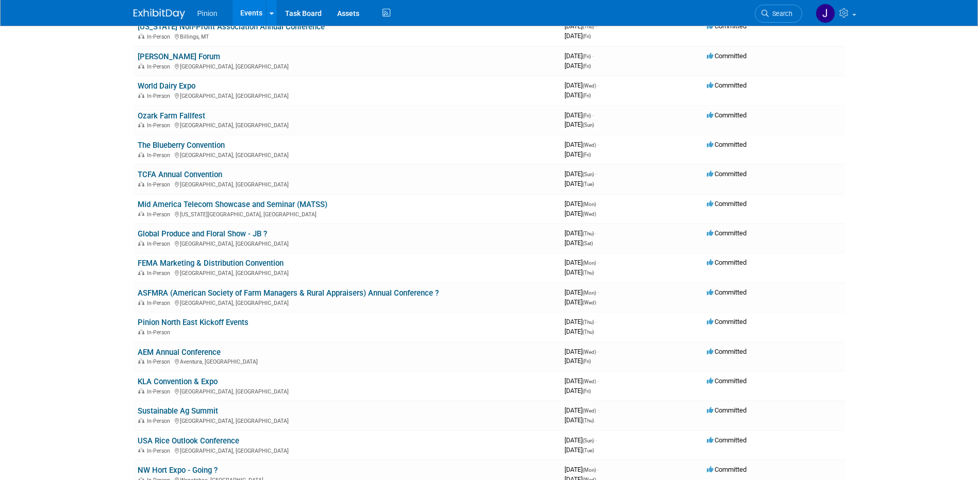
scroll to position [304, 0]
click at [173, 409] on link "Sustainable Ag Summit" at bounding box center [178, 409] width 80 height 9
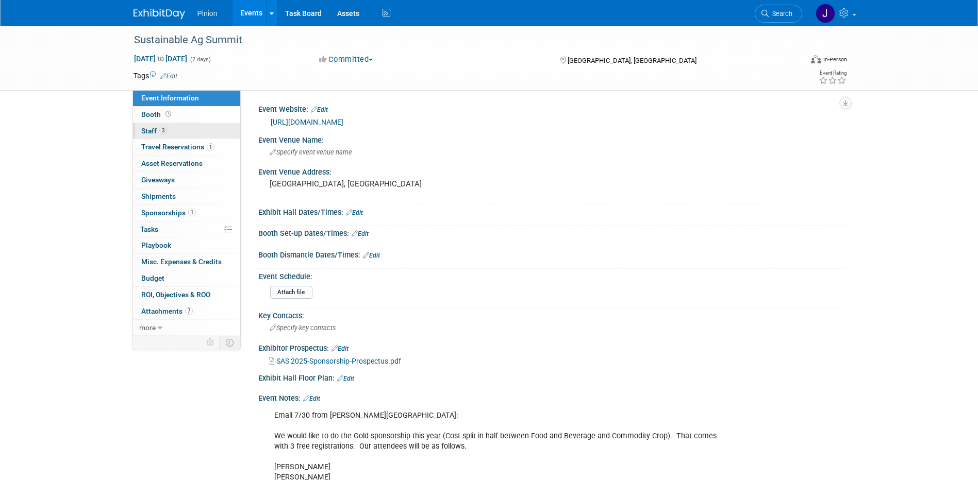
click at [153, 134] on span "Staff 3" at bounding box center [154, 131] width 26 height 8
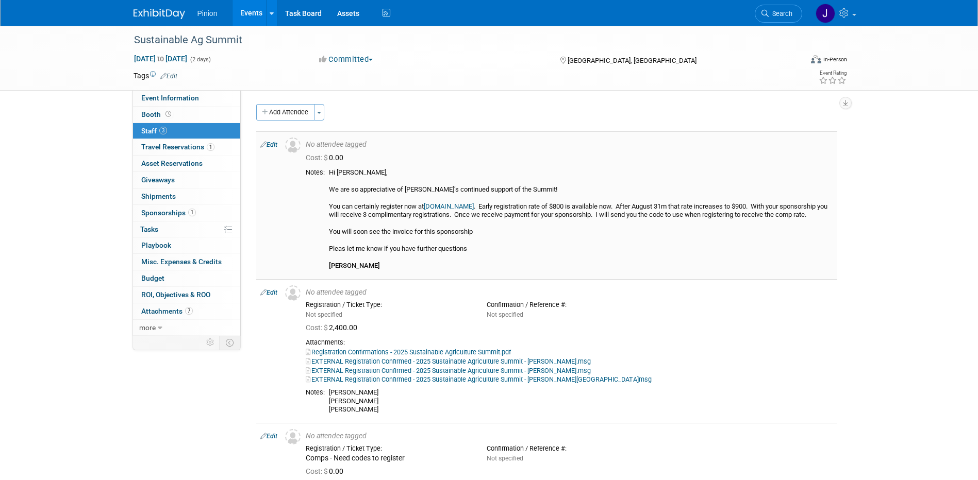
click at [474, 204] on link "[DOMAIN_NAME]" at bounding box center [449, 207] width 50 height 8
